Goal: Check status

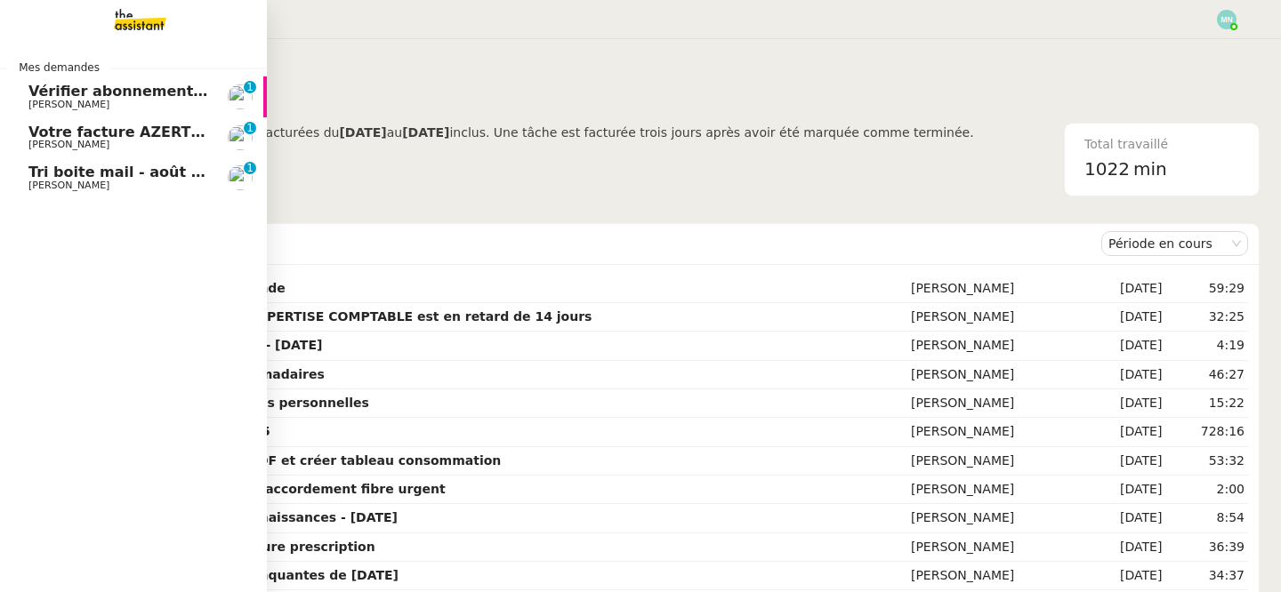
click at [38, 100] on span "[PERSON_NAME]" at bounding box center [68, 105] width 81 height 12
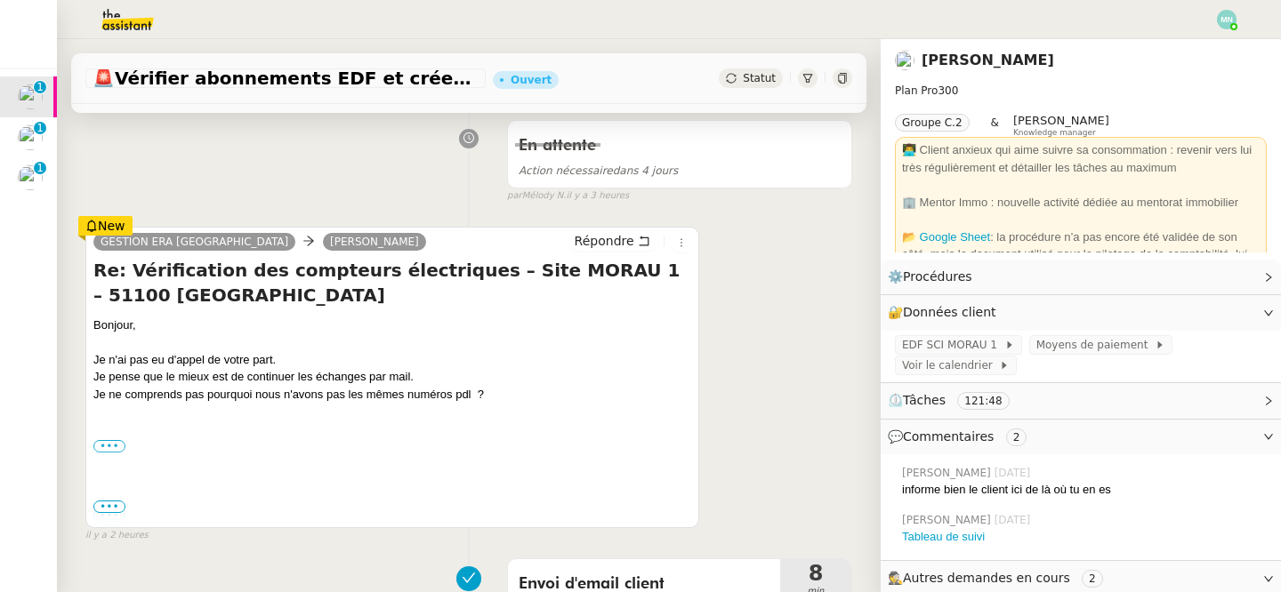
scroll to position [250, 0]
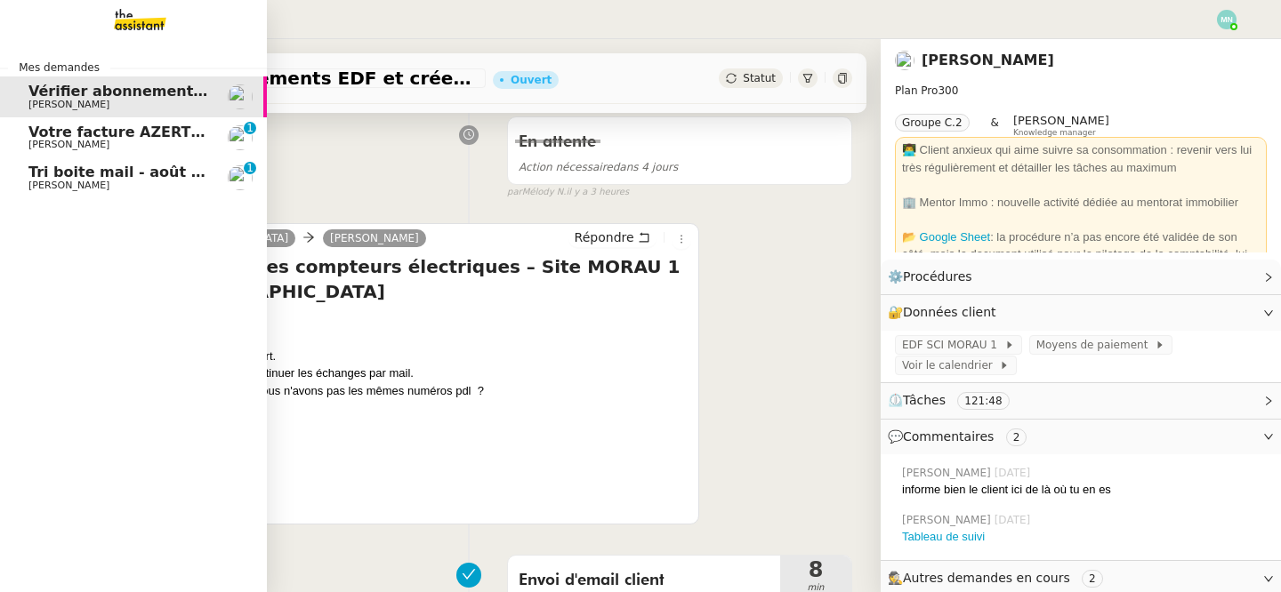
click at [95, 150] on link "Votre facture AZERTY EXPERTISE COMPTABLE est en retard de 14 jours [PERSON_NAME…" at bounding box center [133, 137] width 267 height 41
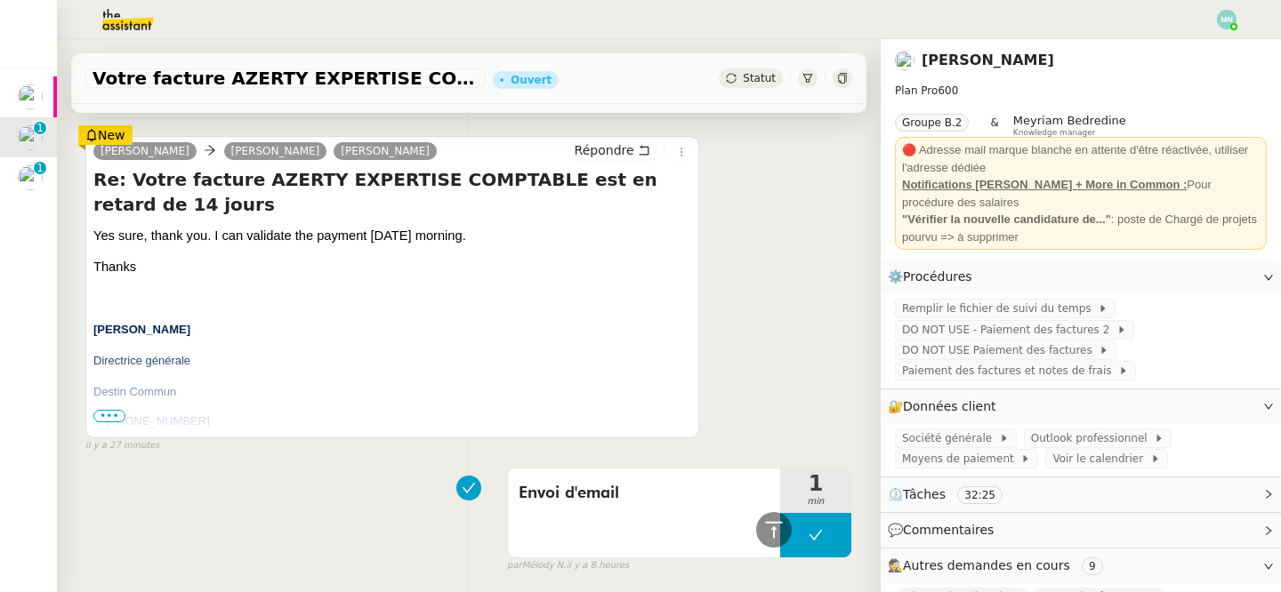
scroll to position [283, 0]
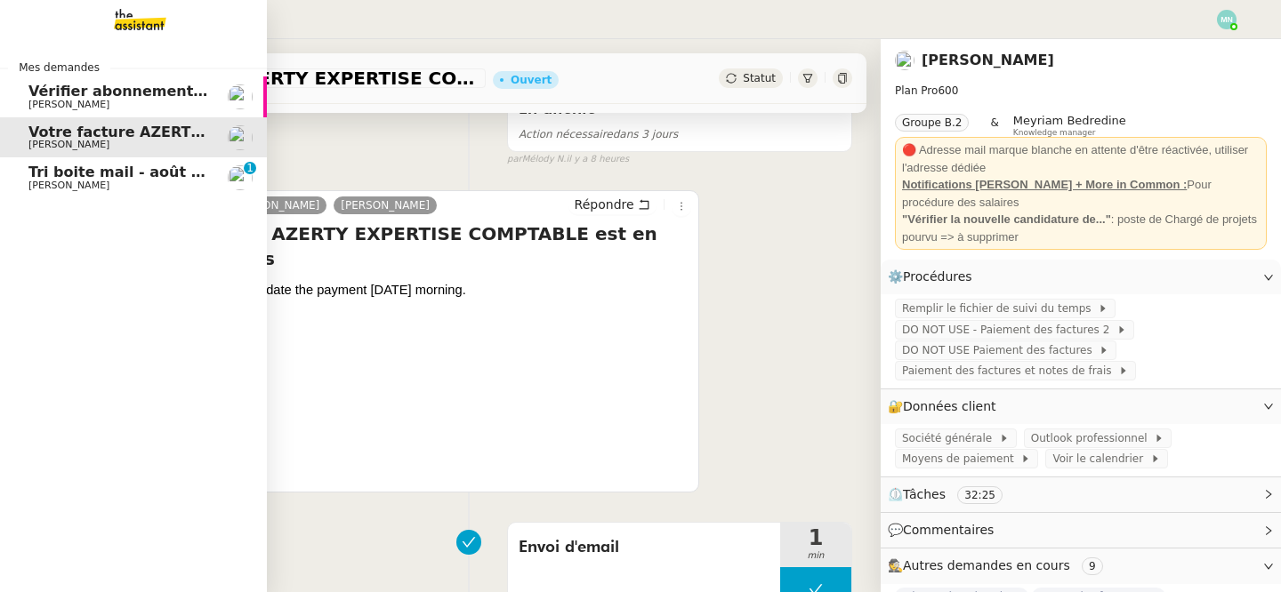
click at [40, 175] on span "Tri boite mail - août 2025" at bounding box center [129, 172] width 202 height 17
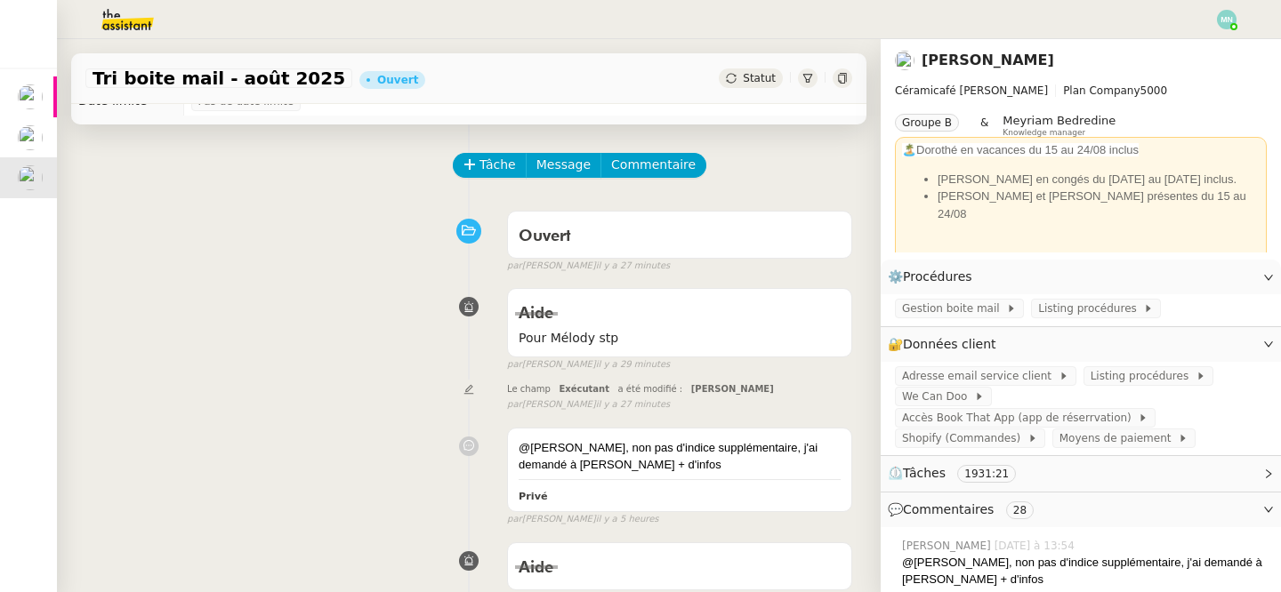
scroll to position [47, 0]
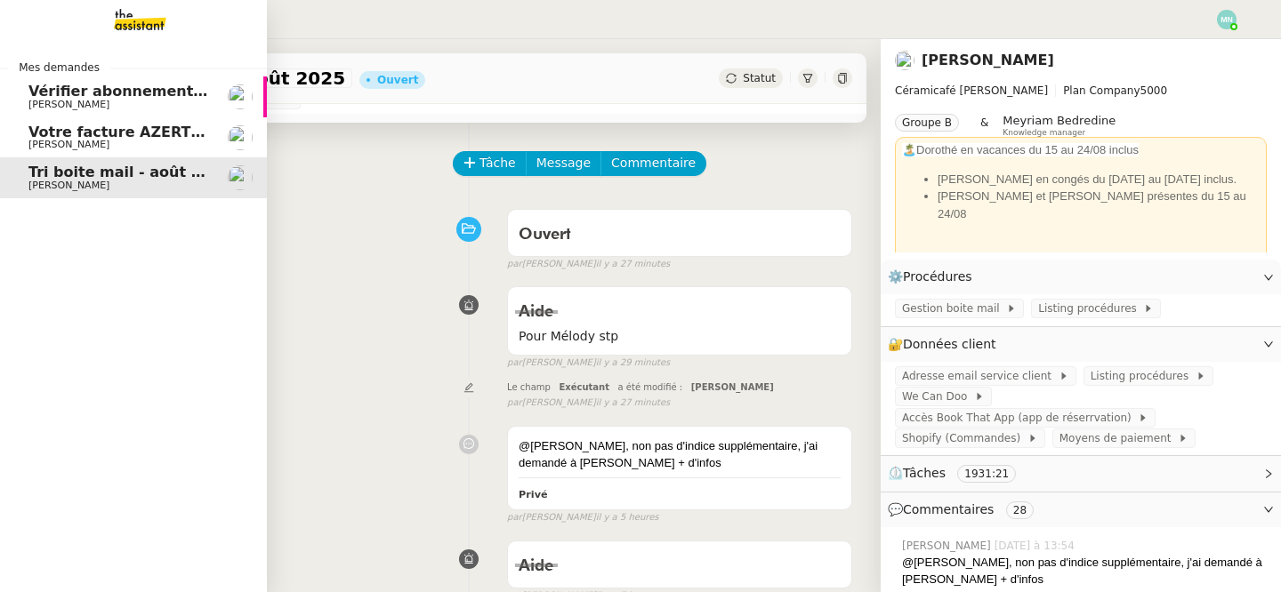
click at [46, 133] on span "Votre facture AZERTY EXPERTISE COMPTABLE est en retard de 14 jours" at bounding box center [313, 132] width 570 height 17
